Goal: Navigation & Orientation: Find specific page/section

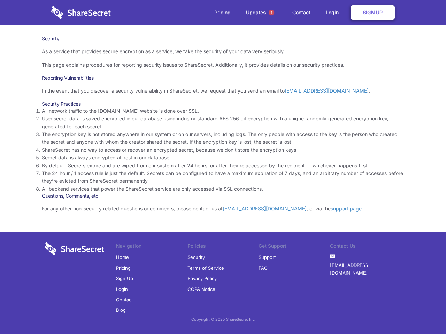
click at [223, 167] on li "By default, Secrets expire and are wiped from our system after 24 hours, or aft…" at bounding box center [223, 166] width 362 height 8
click at [271, 13] on span "1" at bounding box center [272, 13] width 6 height 6
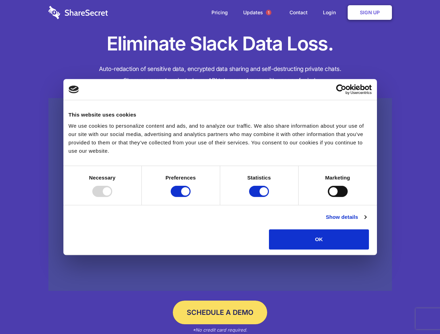
click at [112, 197] on div at bounding box center [102, 191] width 20 height 11
click at [191, 197] on input "Preferences" at bounding box center [181, 191] width 20 height 11
checkbox input "false"
click at [260, 197] on input "Statistics" at bounding box center [259, 191] width 20 height 11
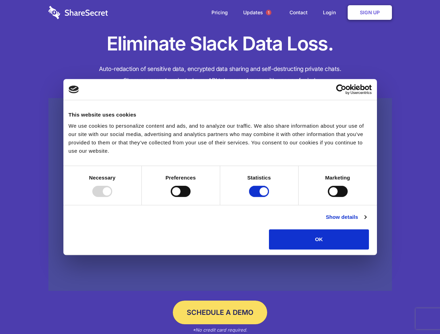
checkbox input "false"
click at [328, 197] on input "Marketing" at bounding box center [338, 191] width 20 height 11
checkbox input "true"
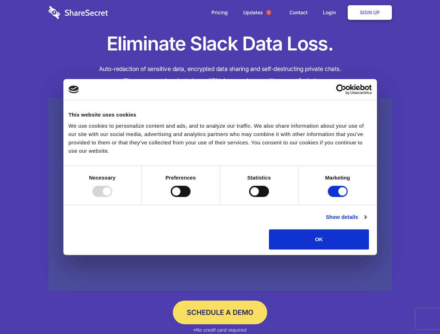
click at [366, 222] on link "Show details" at bounding box center [346, 217] width 40 height 8
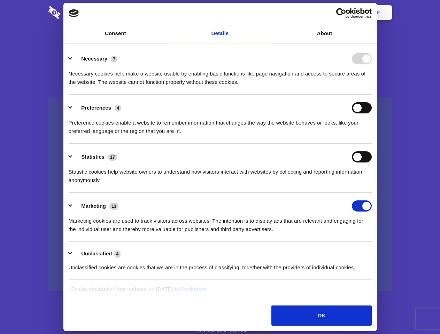
click at [375, 252] on ul "Necessary 7 Necessary cookies help make a website usable by enabling basic func…" at bounding box center [220, 163] width 310 height 235
click at [268, 13] on span "1" at bounding box center [269, 13] width 6 height 6
